Goal: Check status

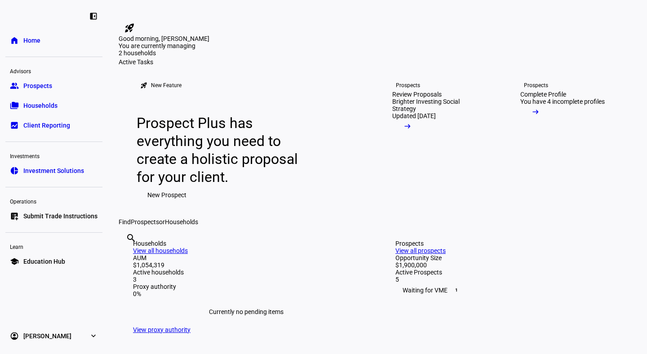
click at [44, 80] on link "group Prospects" at bounding box center [53, 86] width 97 height 18
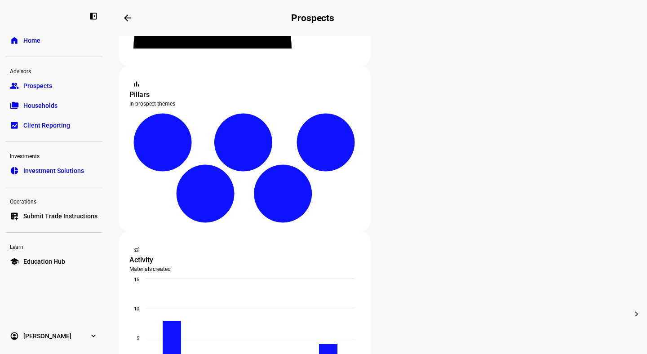
scroll to position [150, 0]
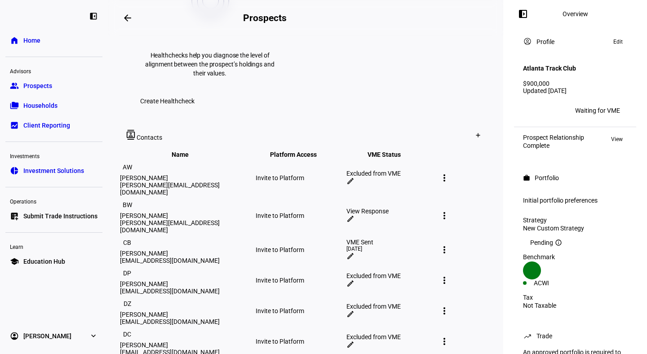
scroll to position [495, 0]
click at [381, 207] on div "View Response" at bounding box center [390, 210] width 89 height 7
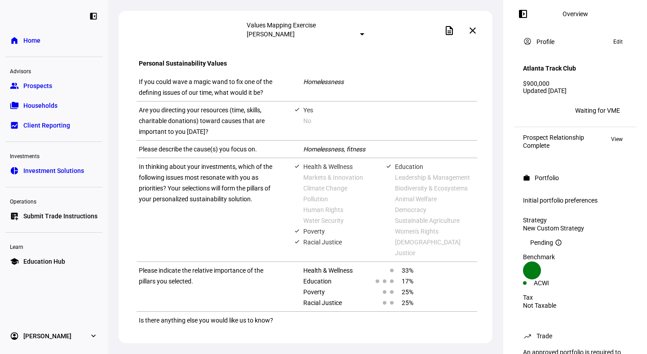
scroll to position [523, 0]
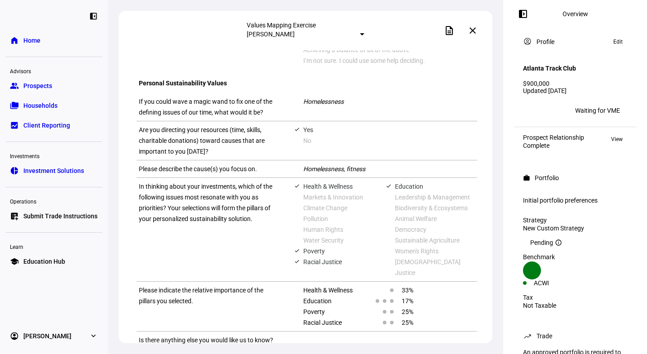
click at [475, 31] on mat-icon "close" at bounding box center [472, 30] width 11 height 11
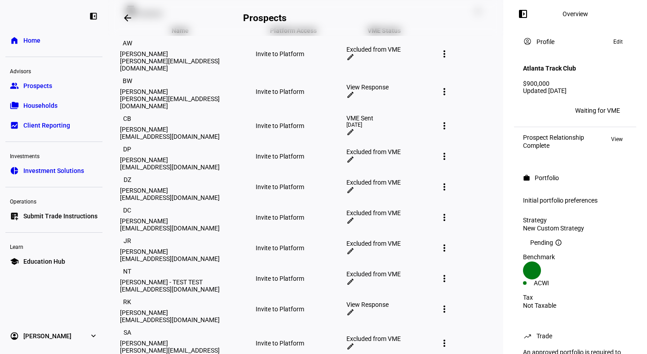
scroll to position [619, 0]
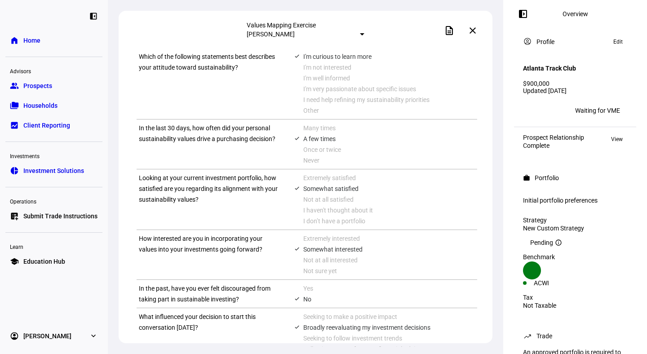
scroll to position [152, 0]
click at [474, 35] on span at bounding box center [473, 31] width 22 height 22
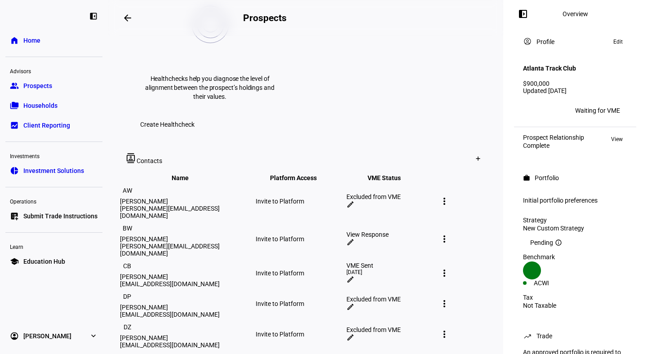
scroll to position [472, 0]
